Goal: Information Seeking & Learning: Learn about a topic

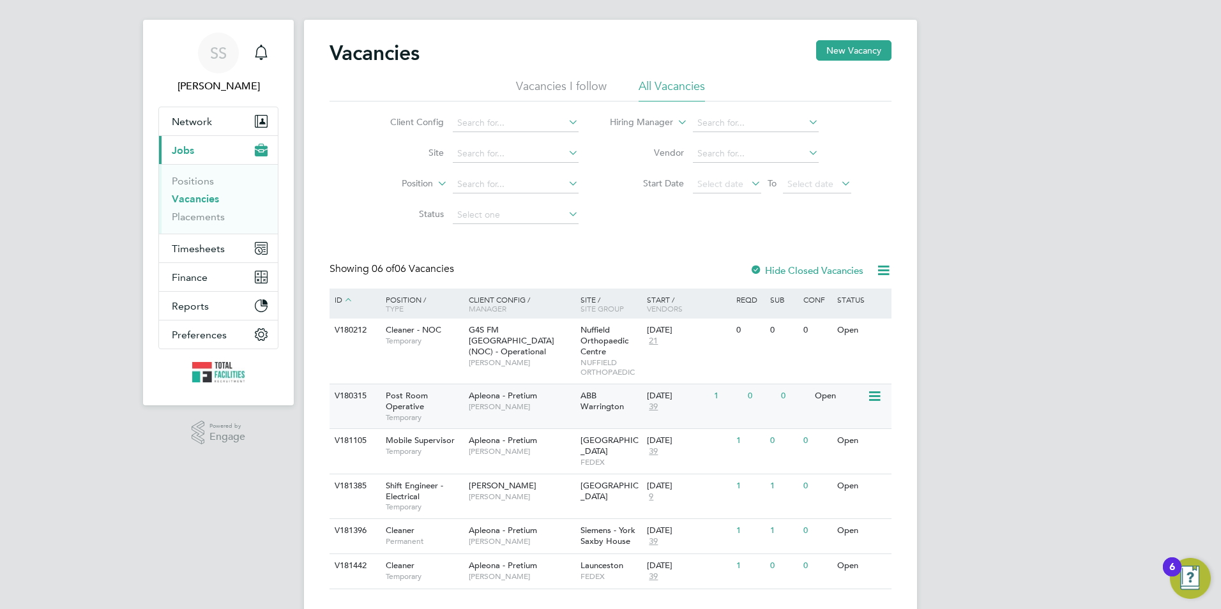
scroll to position [32, 0]
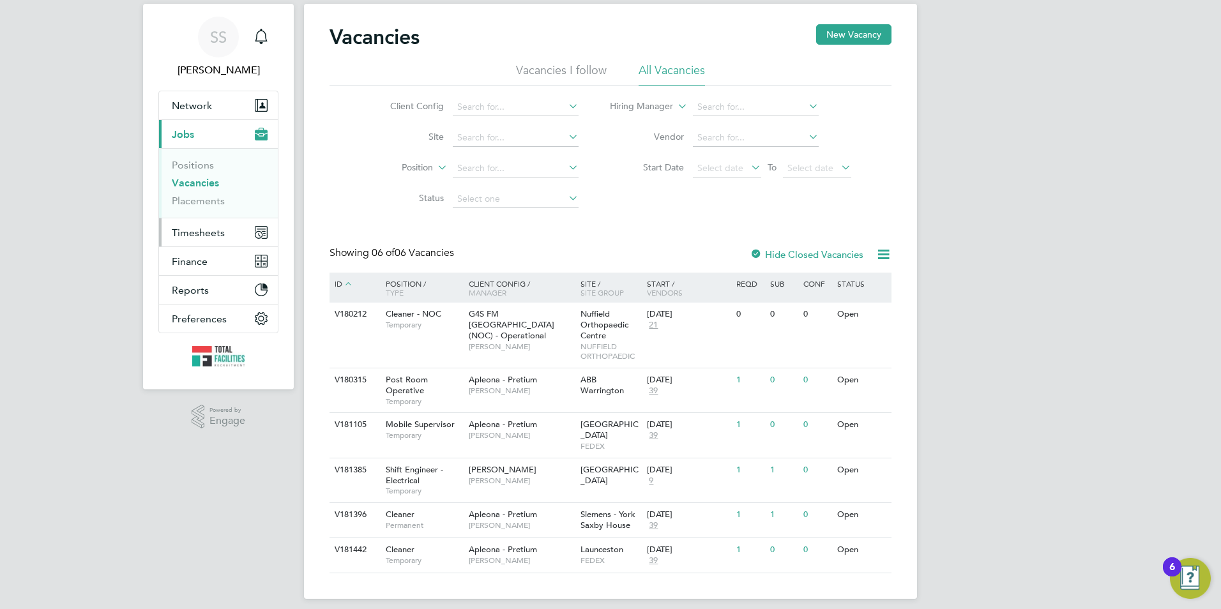
click at [202, 229] on span "Timesheets" at bounding box center [198, 233] width 53 height 12
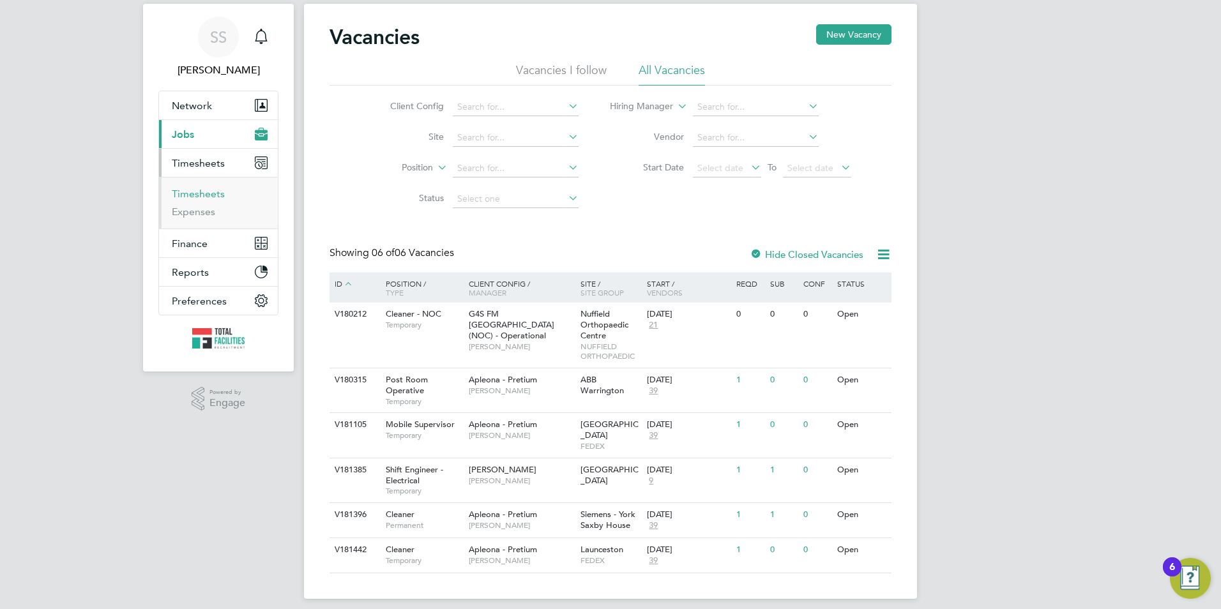
click at [209, 195] on link "Timesheets" at bounding box center [198, 194] width 53 height 12
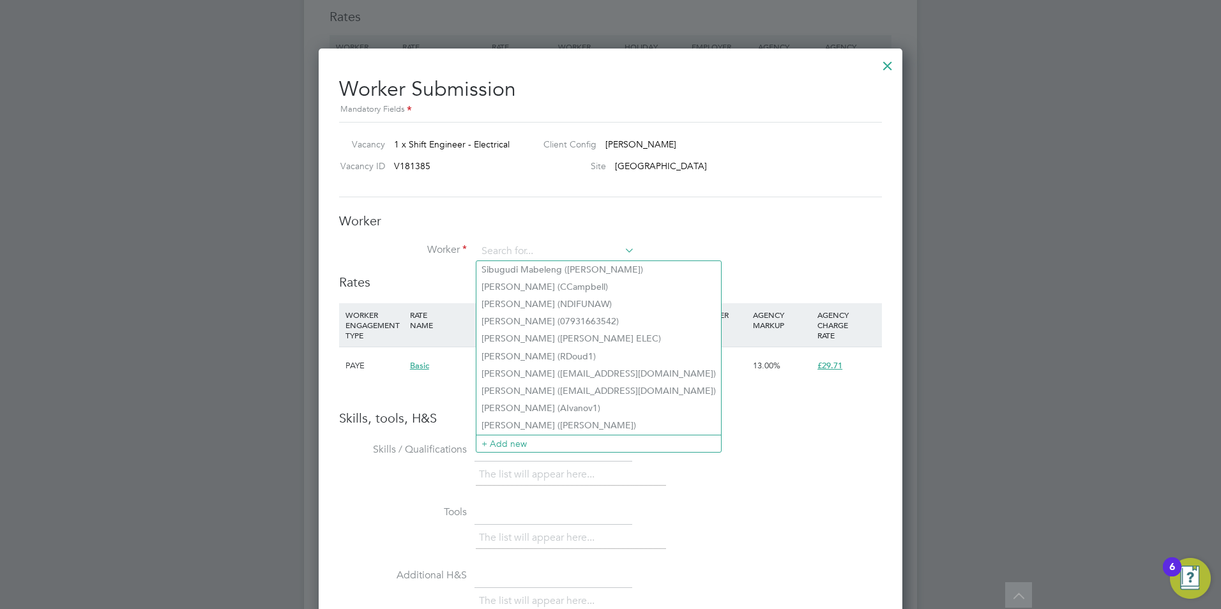
click at [887, 65] on div at bounding box center [887, 62] width 23 height 23
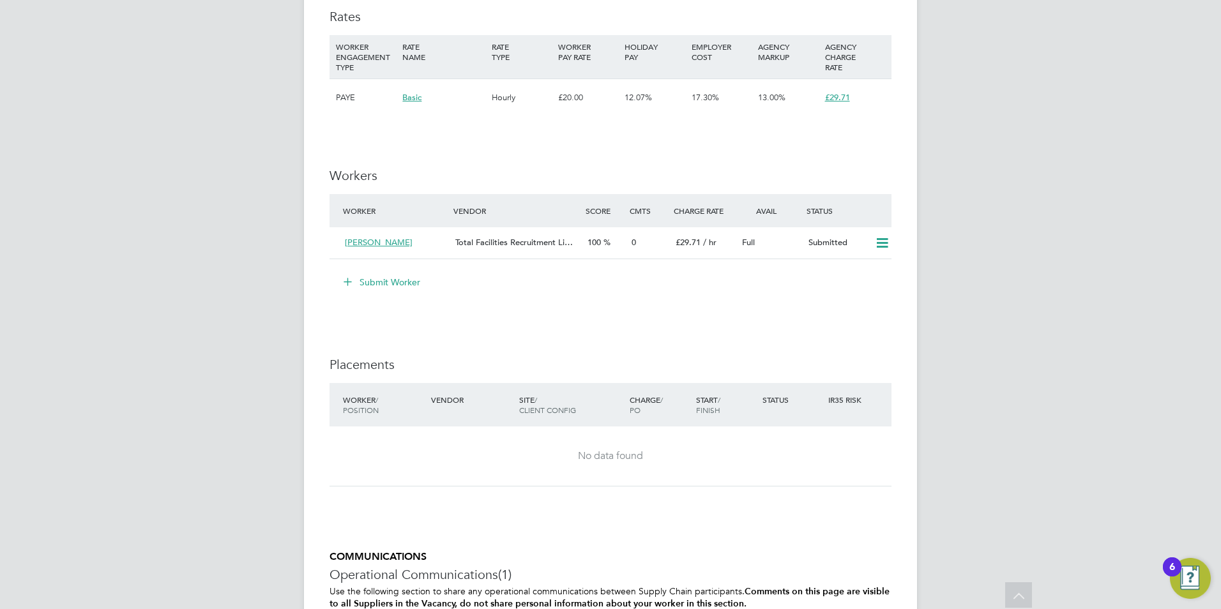
drag, startPoint x: 359, startPoint y: 144, endPoint x: 344, endPoint y: 146, distance: 15.4
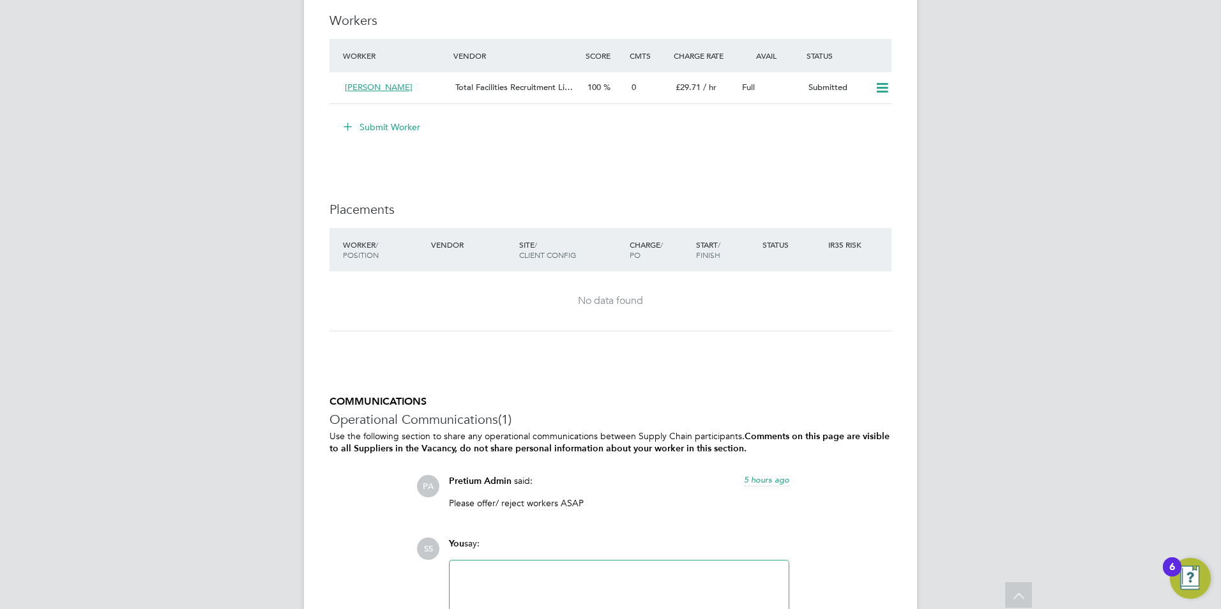
scroll to position [2059, 0]
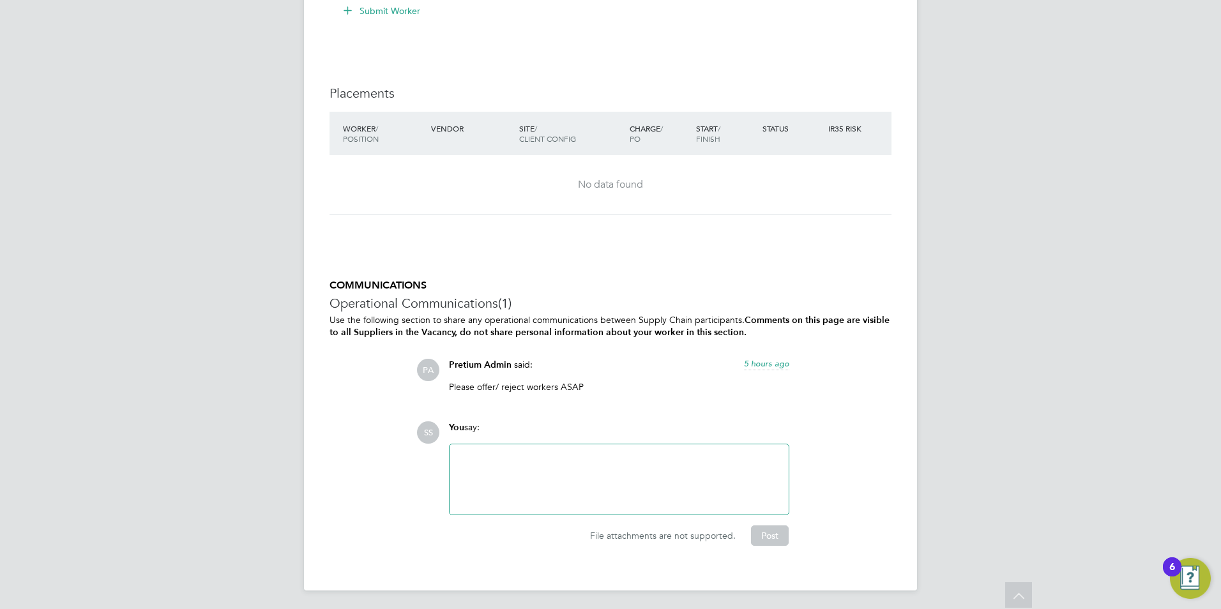
click at [518, 448] on div at bounding box center [619, 479] width 339 height 70
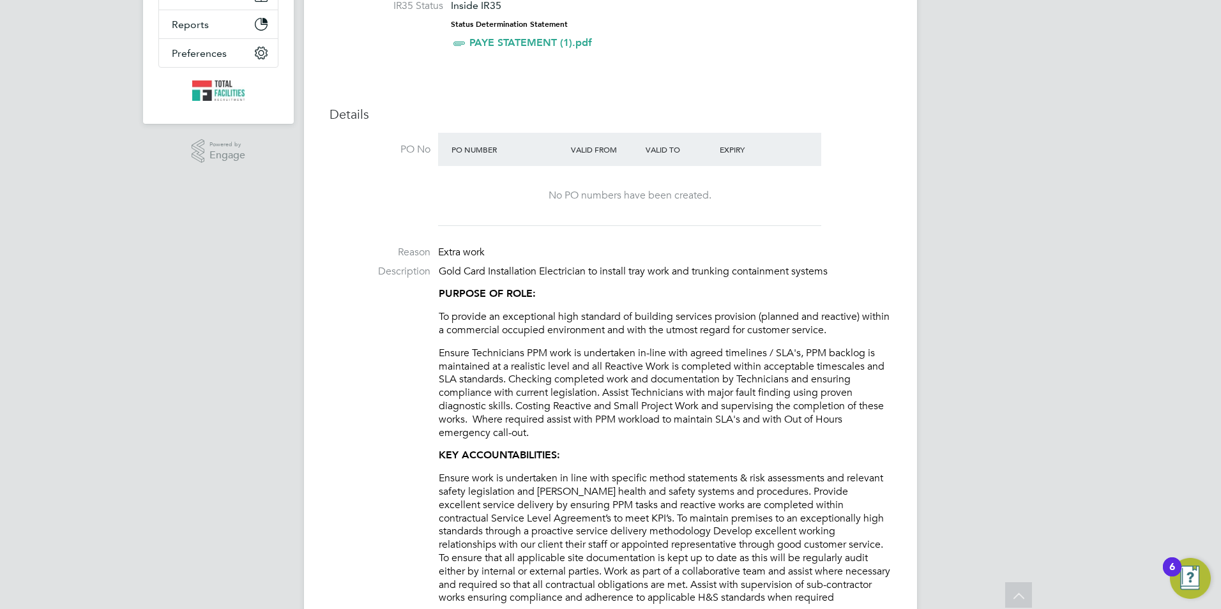
scroll to position [0, 0]
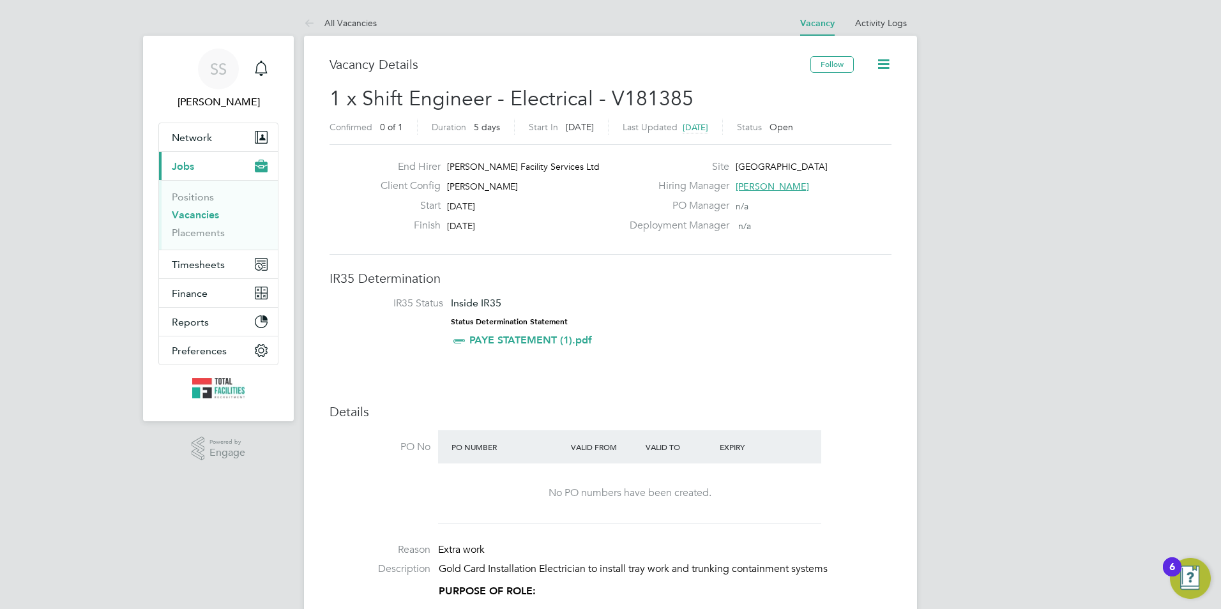
click at [193, 212] on link "Vacancies" at bounding box center [195, 215] width 47 height 12
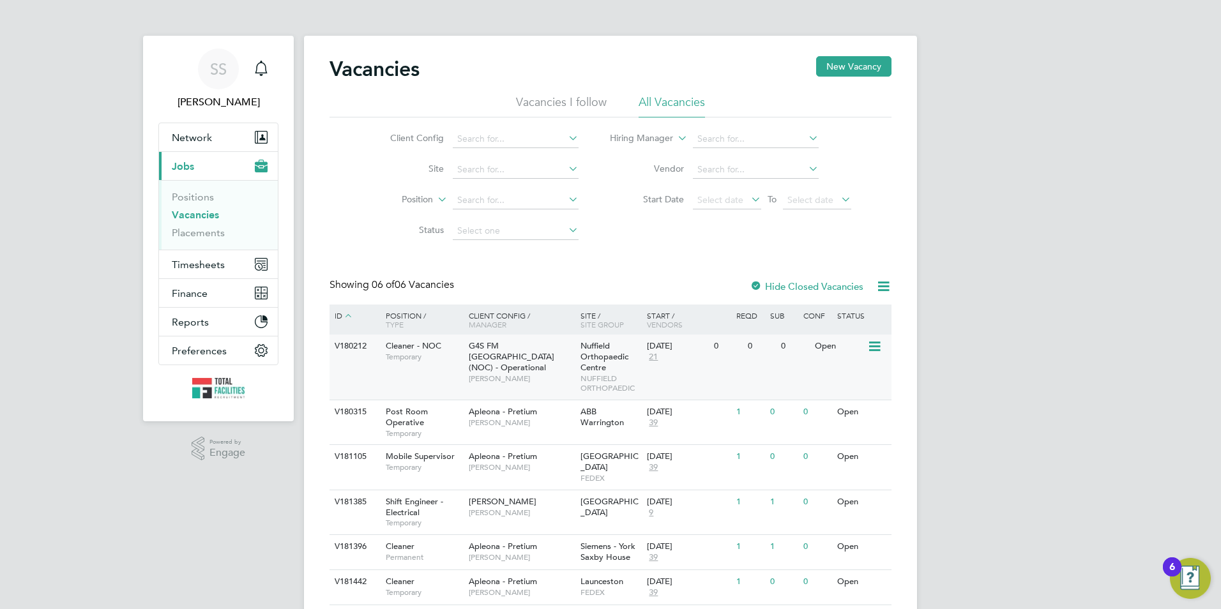
scroll to position [32, 0]
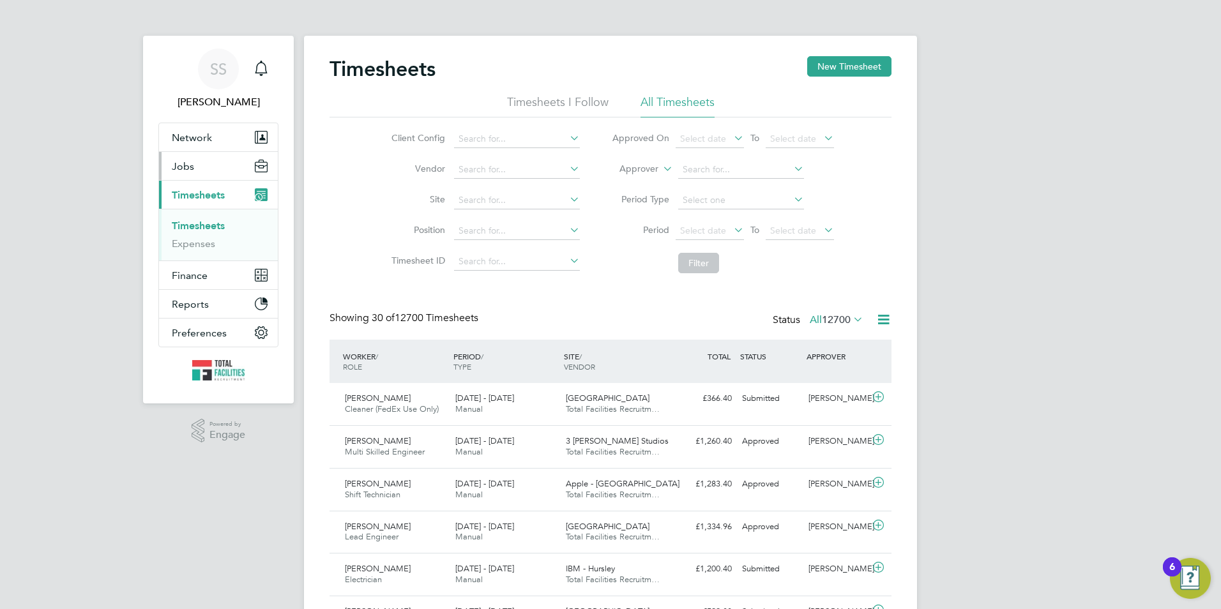
click at [193, 162] on span "Jobs" at bounding box center [183, 166] width 22 height 12
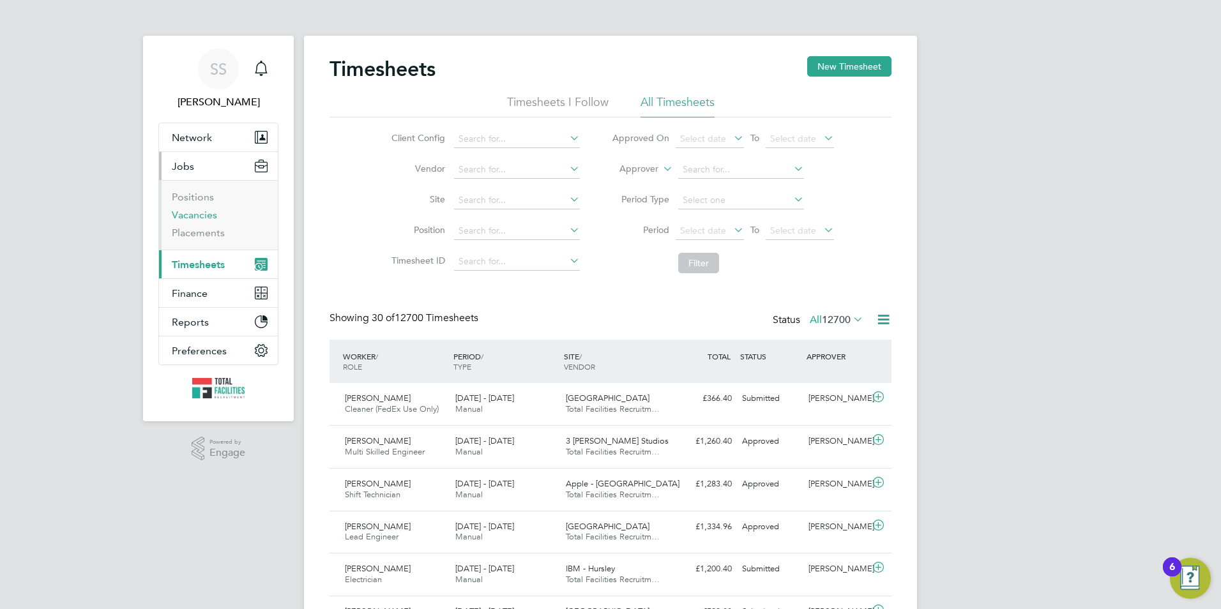
click at [195, 214] on link "Vacancies" at bounding box center [194, 215] width 45 height 12
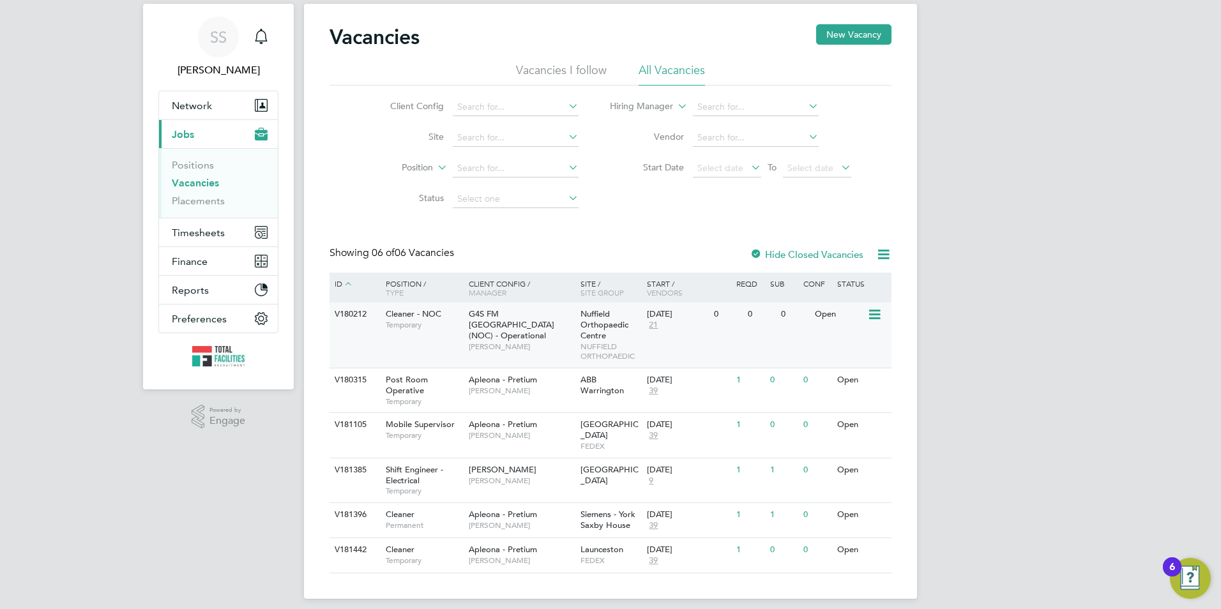
click at [677, 351] on div "V180212 Cleaner - NOC Temporary G4S FM Oxford (NOC) - Operational Samuel Clacke…" at bounding box center [611, 335] width 562 height 65
click at [197, 181] on link "Vacancies" at bounding box center [195, 183] width 47 height 12
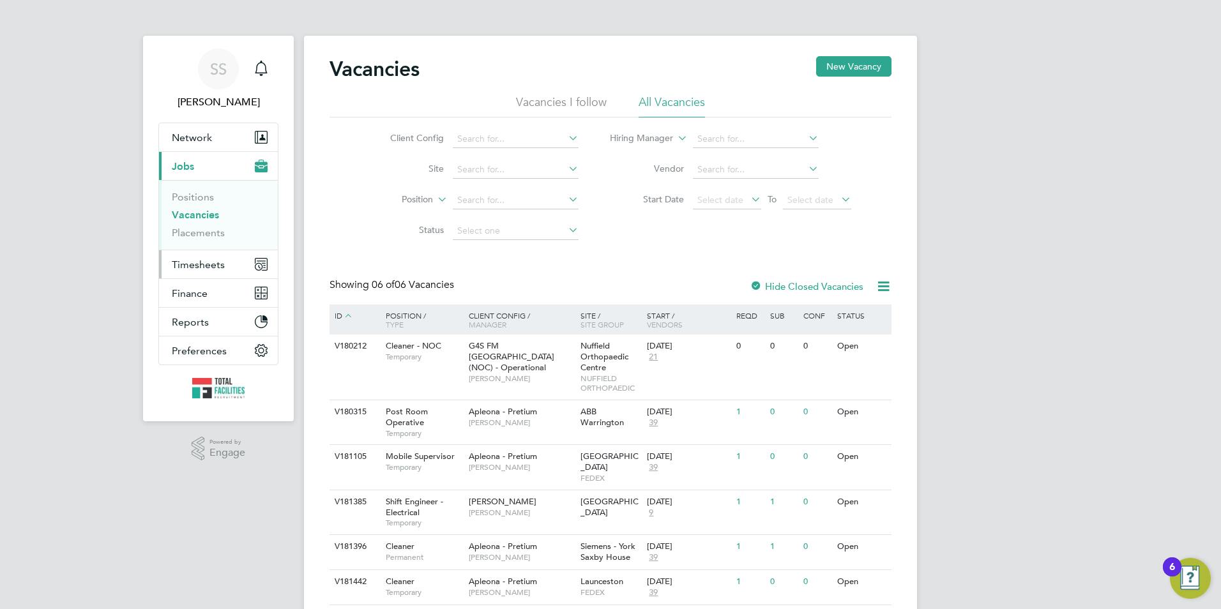
click at [222, 259] on span "Timesheets" at bounding box center [198, 265] width 53 height 12
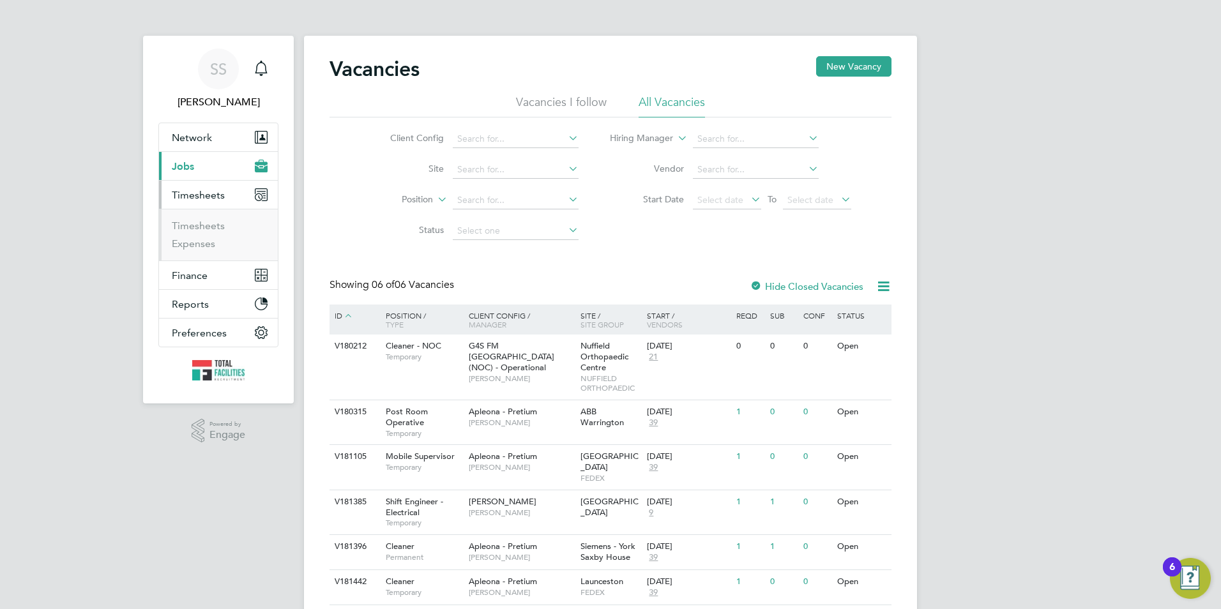
click at [203, 234] on li "Timesheets" at bounding box center [220, 229] width 96 height 18
click at [202, 229] on link "Timesheets" at bounding box center [198, 226] width 53 height 12
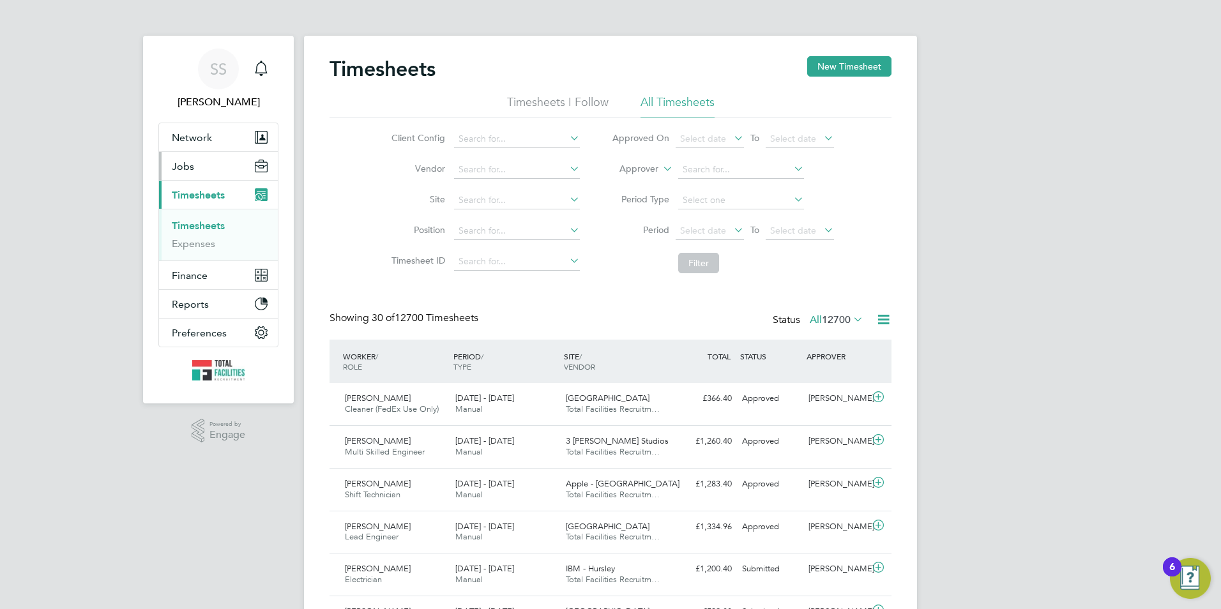
click at [180, 176] on button "Jobs" at bounding box center [218, 166] width 119 height 28
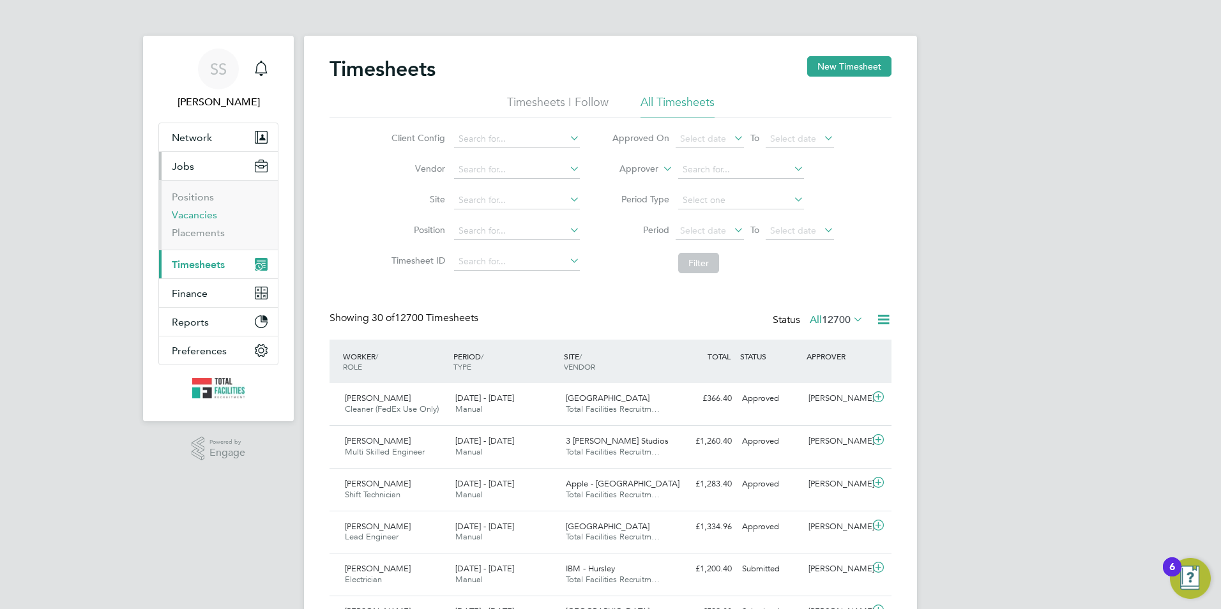
click at [190, 213] on link "Vacancies" at bounding box center [194, 215] width 45 height 12
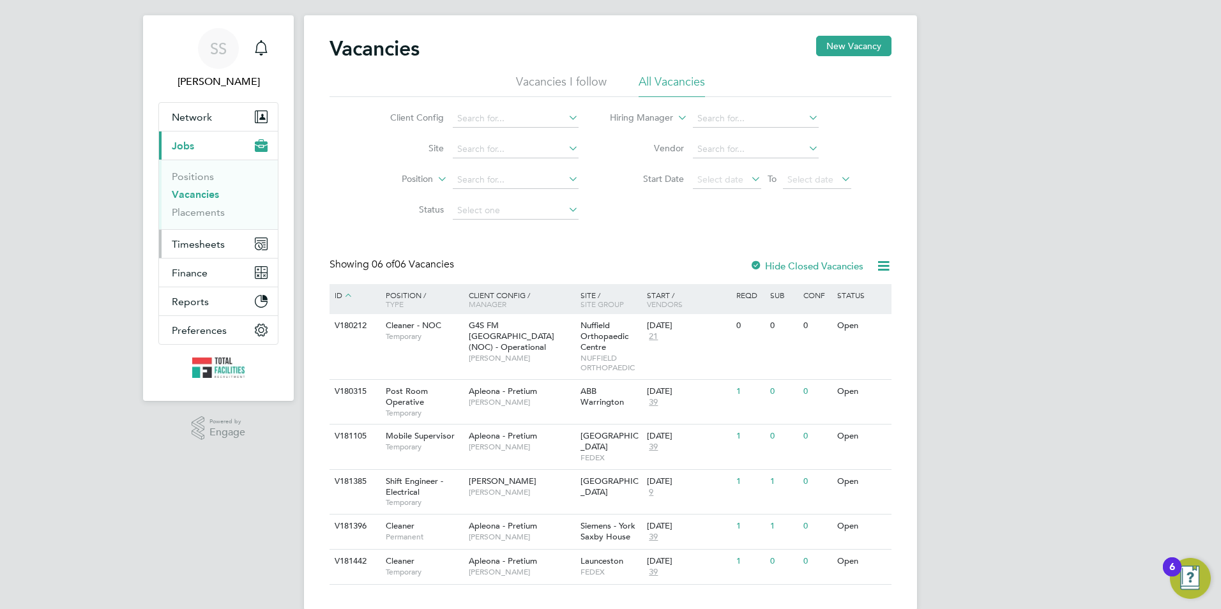
scroll to position [32, 0]
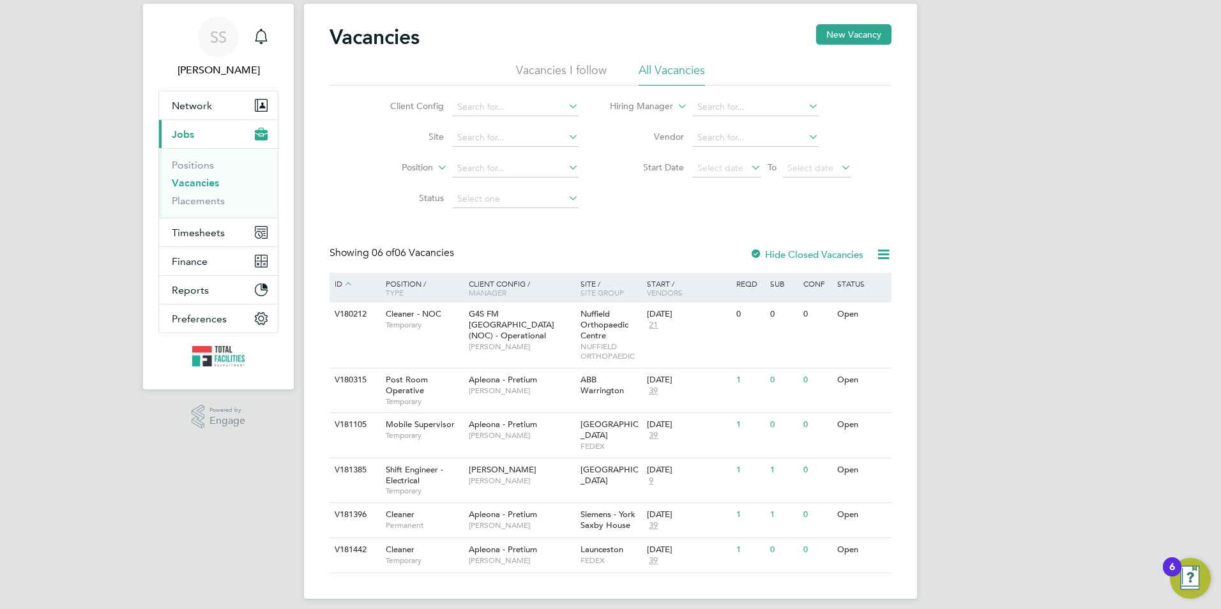
click at [197, 181] on link "Vacancies" at bounding box center [195, 183] width 47 height 12
click at [187, 232] on span "Timesheets" at bounding box center [198, 233] width 53 height 12
click at [218, 230] on span "Timesheets" at bounding box center [198, 233] width 53 height 12
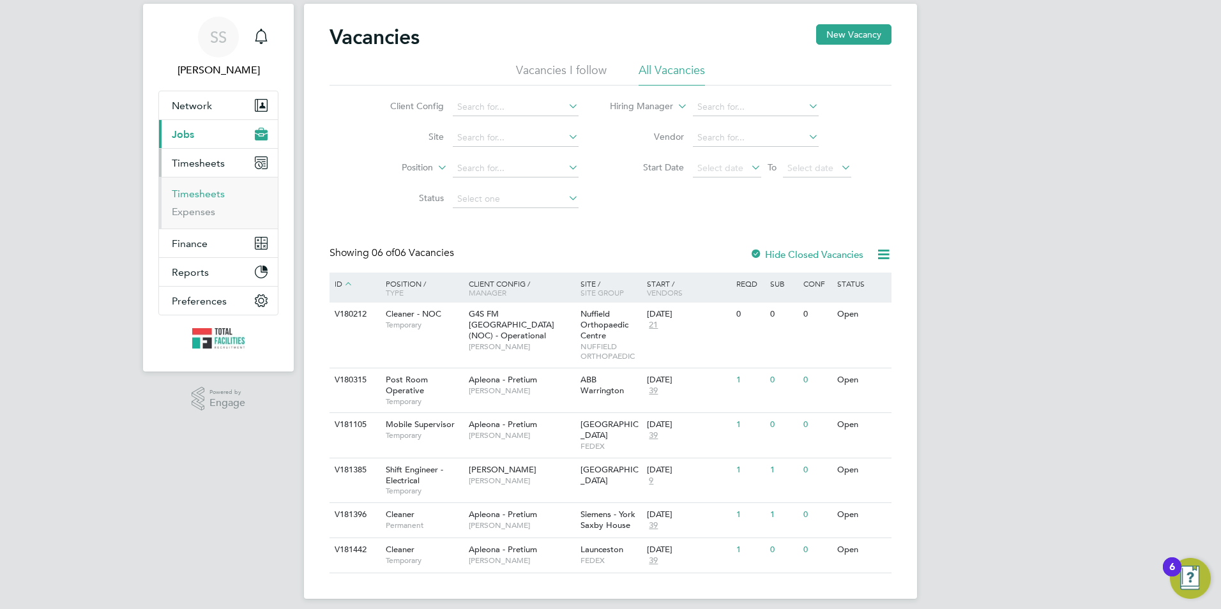
click at [193, 195] on link "Timesheets" at bounding box center [198, 194] width 53 height 12
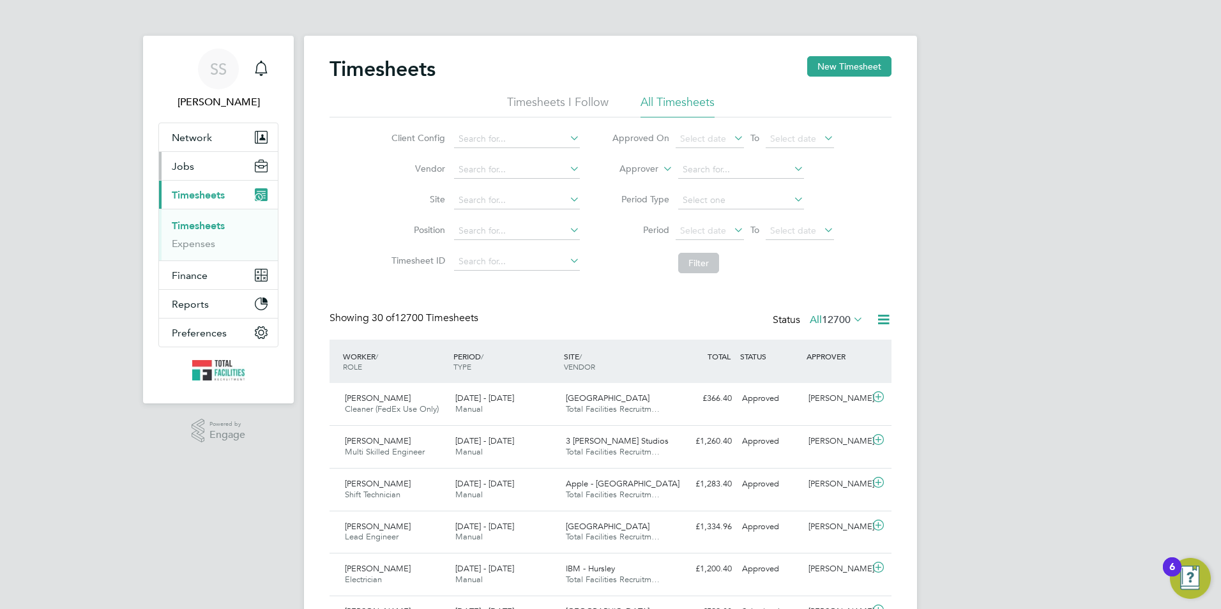
click at [199, 167] on button "Jobs" at bounding box center [218, 166] width 119 height 28
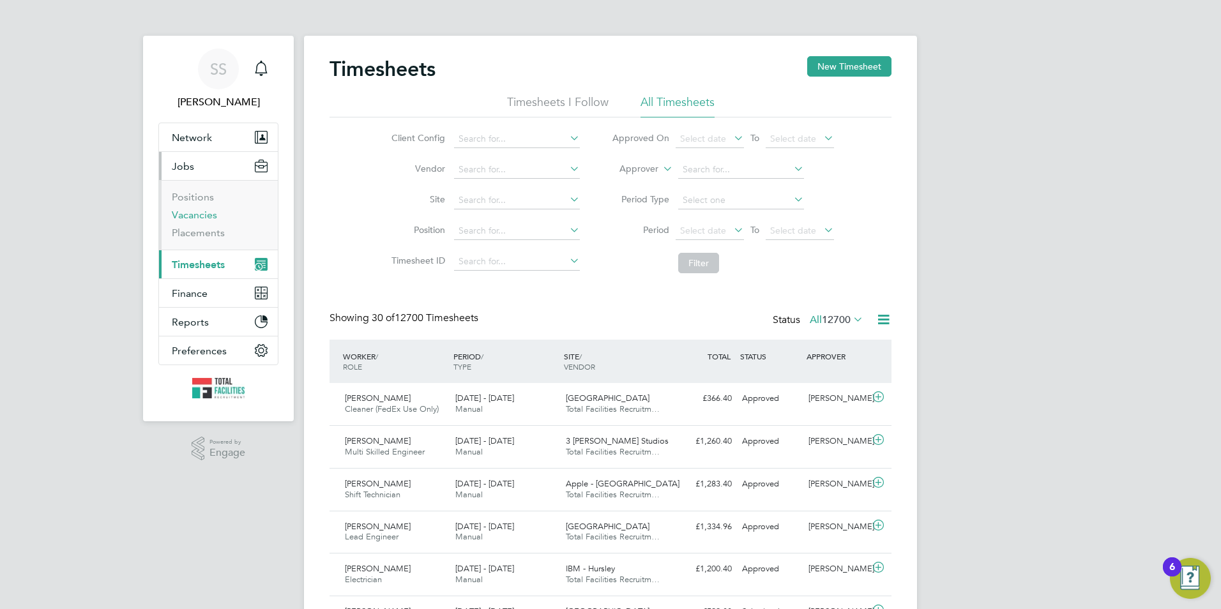
click at [195, 214] on link "Vacancies" at bounding box center [194, 215] width 45 height 12
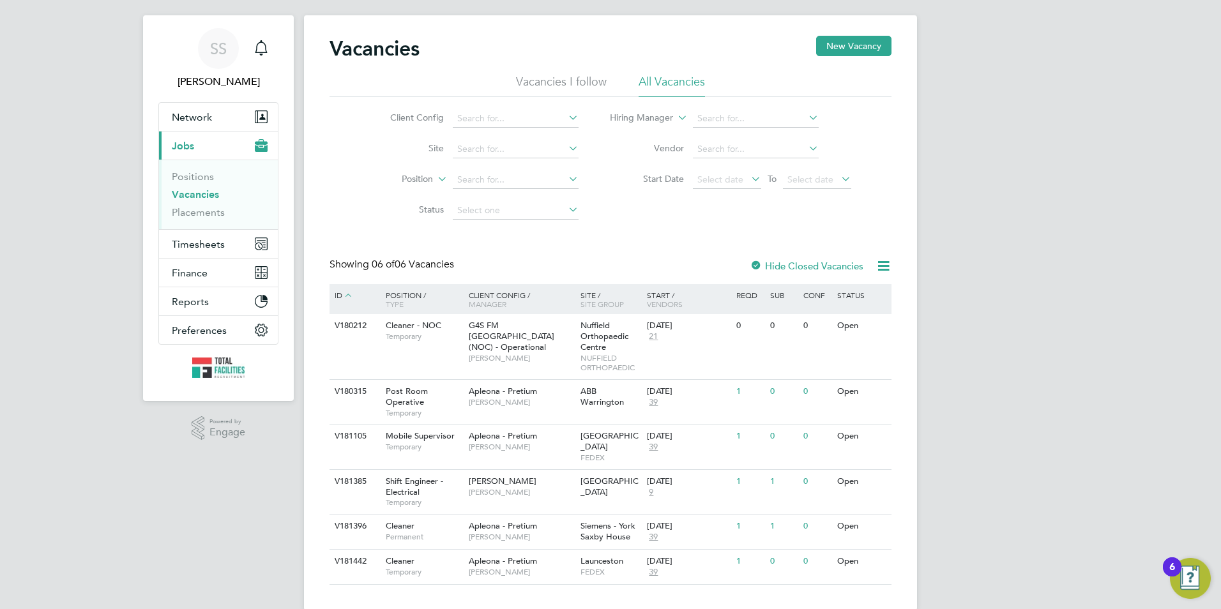
scroll to position [32, 0]
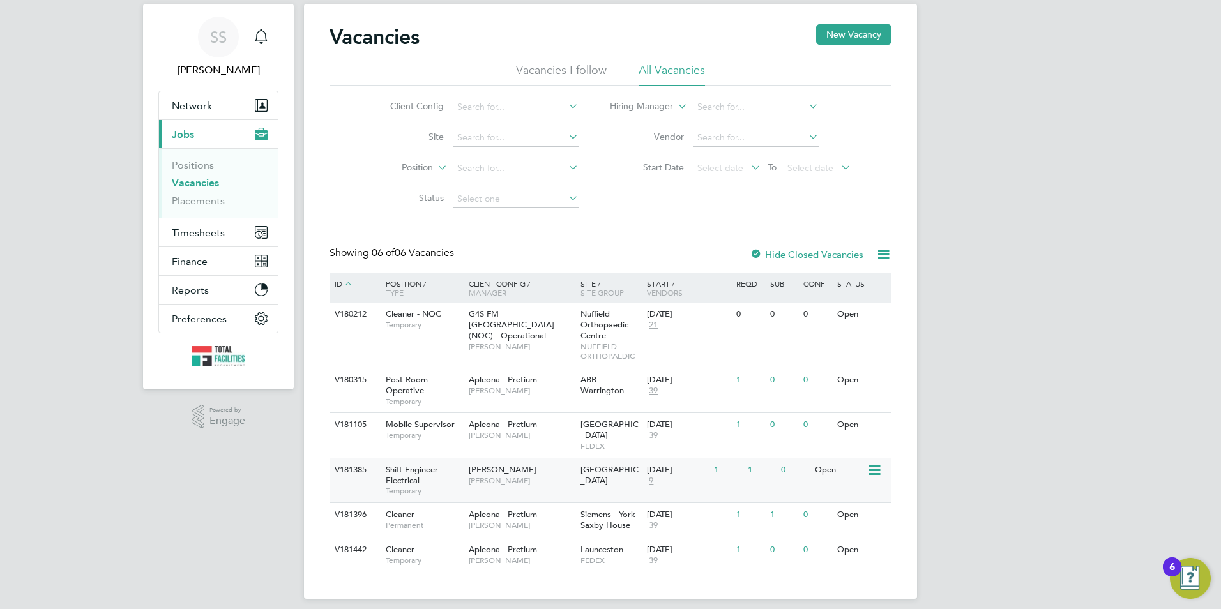
click at [425, 467] on div "Shift Engineer - Electrical Temporary" at bounding box center [420, 480] width 89 height 44
click at [193, 181] on link "Vacancies" at bounding box center [195, 183] width 47 height 12
click at [198, 229] on span "Timesheets" at bounding box center [198, 233] width 53 height 12
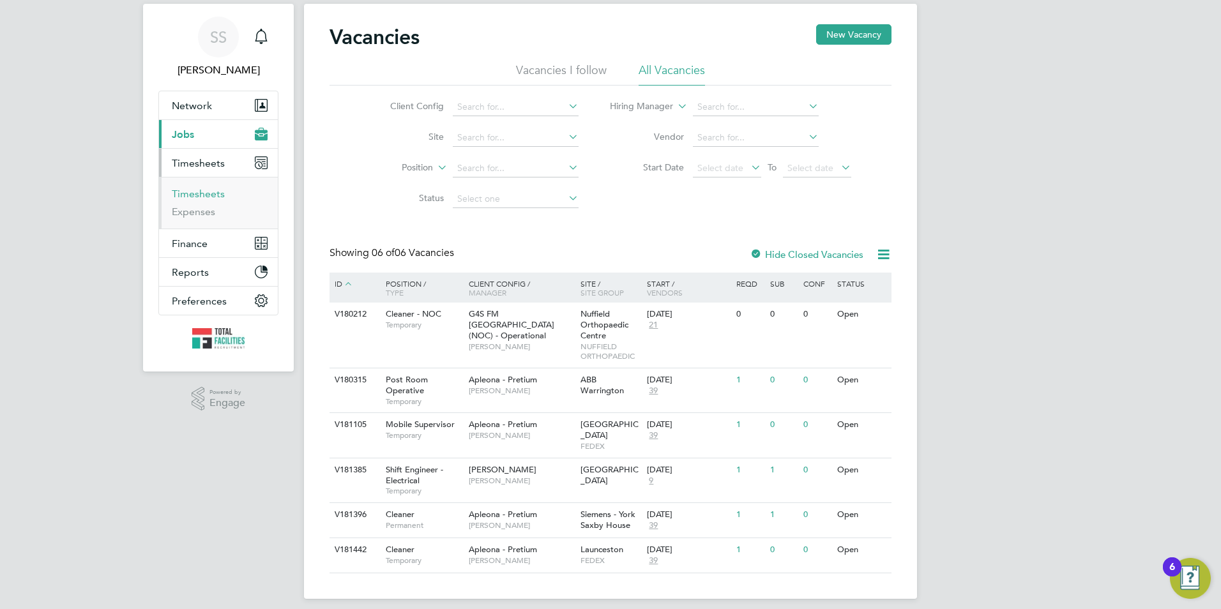
click at [194, 197] on link "Timesheets" at bounding box center [198, 194] width 53 height 12
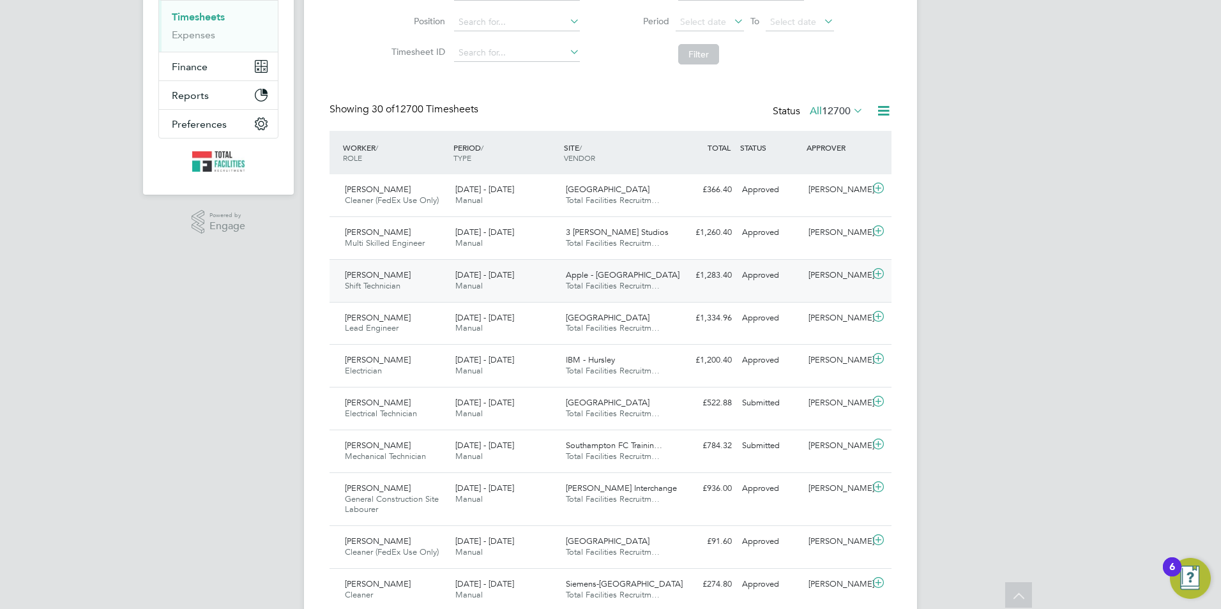
scroll to position [255, 0]
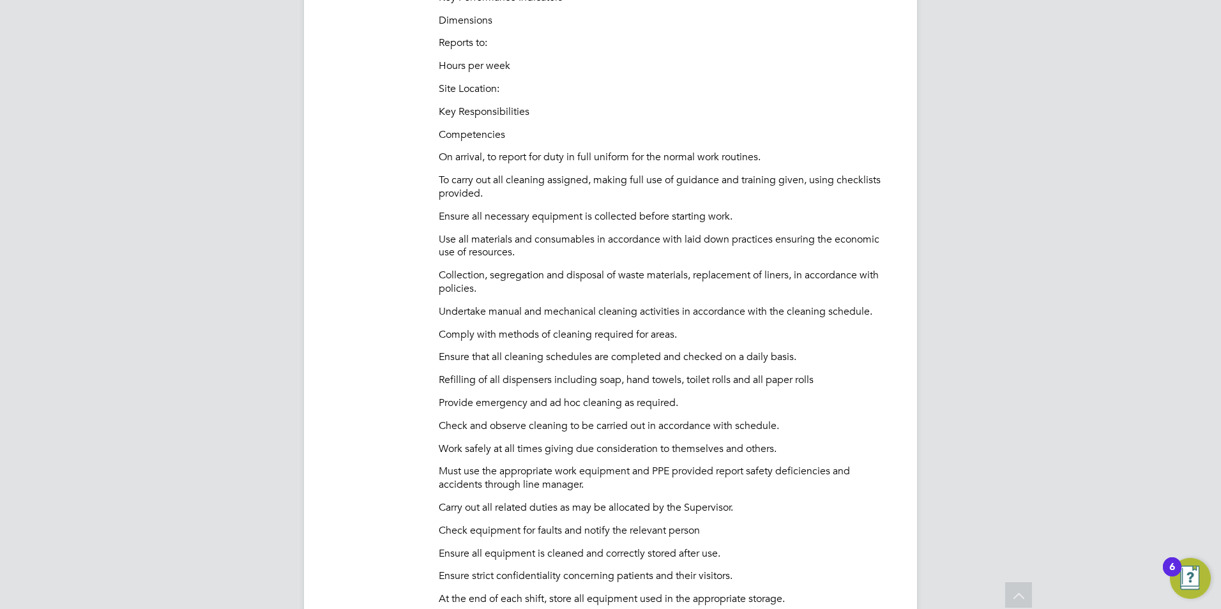
scroll to position [414, 0]
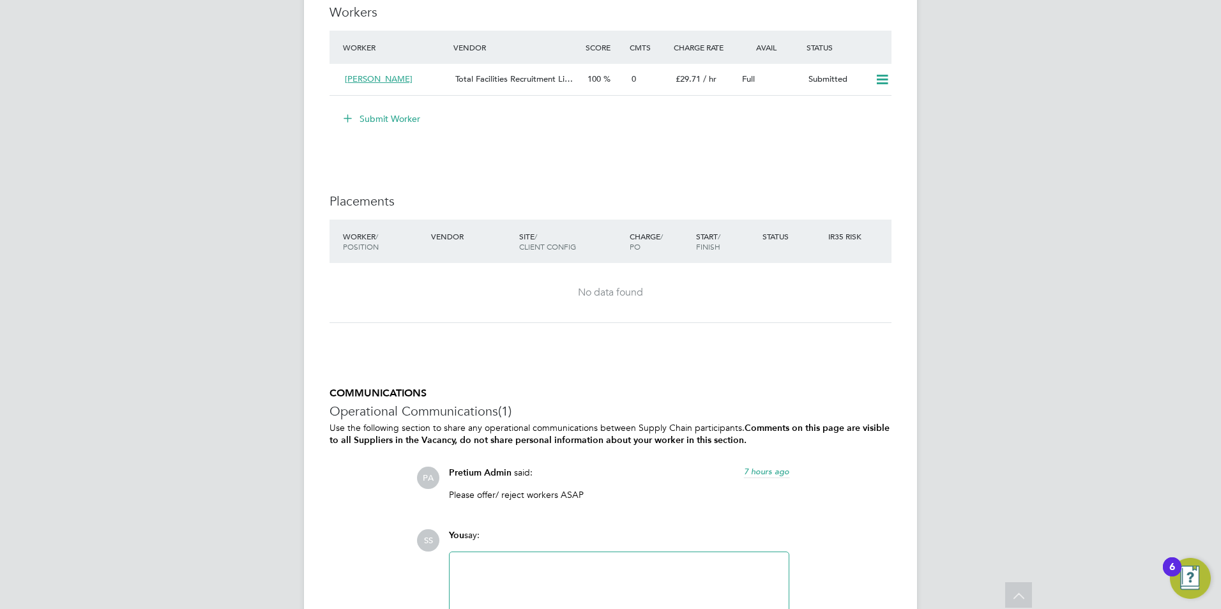
scroll to position [2059, 0]
